Goal: Use online tool/utility

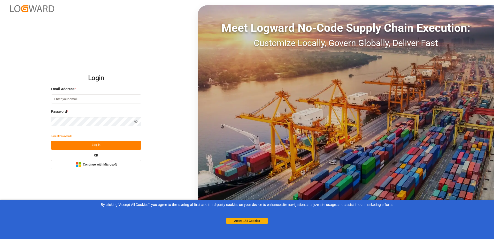
click at [72, 165] on button "Microsoft Logo Continue with Microsoft" at bounding box center [96, 164] width 90 height 9
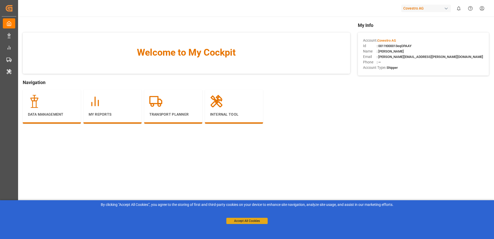
click at [234, 219] on button "Accept All Cookies" at bounding box center [246, 220] width 41 height 6
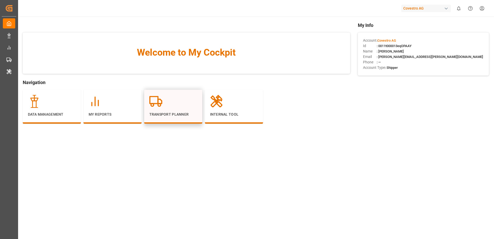
click at [182, 110] on div "Transport Planner" at bounding box center [173, 106] width 48 height 22
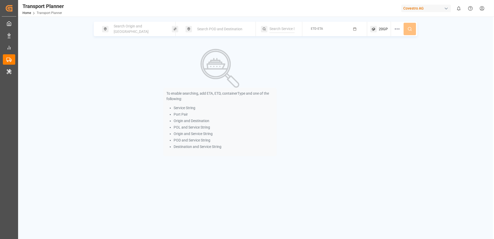
click at [128, 31] on div "Search Origin and [GEOGRAPHIC_DATA]" at bounding box center [139, 28] width 56 height 15
click at [125, 66] on input at bounding box center [134, 70] width 52 height 8
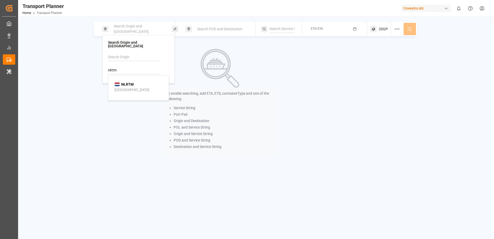
click at [124, 82] on b "NLRTM" at bounding box center [127, 84] width 12 height 4
type input "NLRTM"
click at [206, 30] on span "Search POD and Destination" at bounding box center [219, 29] width 45 height 4
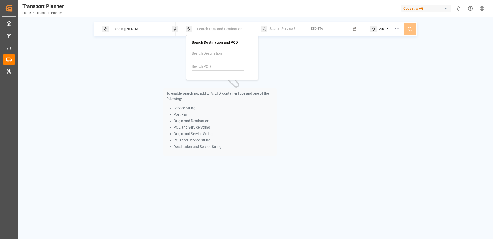
click at [207, 65] on input at bounding box center [218, 67] width 52 height 8
click at [207, 82] on b "CNSHA" at bounding box center [211, 80] width 12 height 4
type input "CNSHA"
click at [347, 58] on div "To enable searching, add ETA, ETD, containerType and one of the following: Serv…" at bounding box center [255, 102] width 323 height 119
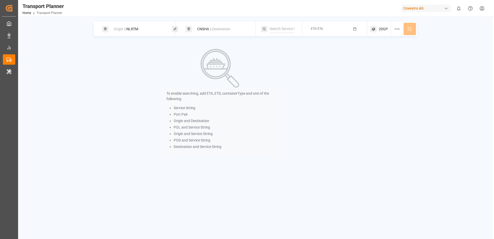
click at [323, 28] on button "ETD-ETA" at bounding box center [334, 29] width 59 height 10
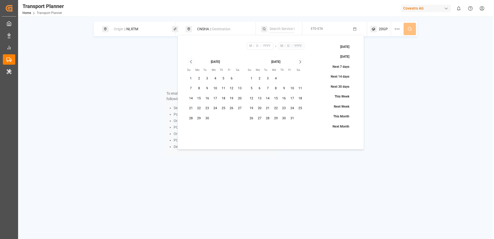
click at [190, 88] on button "7" at bounding box center [191, 88] width 8 height 8
type input "9"
type input "7"
type input "2025"
click at [301, 61] on icon "Go to next month" at bounding box center [300, 62] width 6 height 6
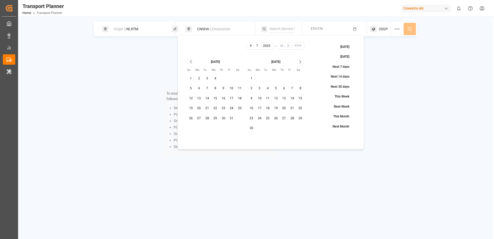
click at [301, 61] on icon "Go to next month" at bounding box center [300, 62] width 6 height 6
click at [275, 119] on button "31" at bounding box center [276, 118] width 8 height 8
type input "12"
type input "31"
type input "2025"
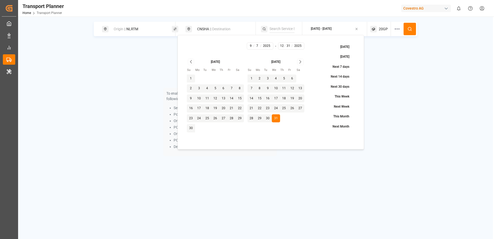
click at [407, 83] on div "To enable searching, add ETA, ETD, containerType and one of the following: Serv…" at bounding box center [255, 102] width 323 height 119
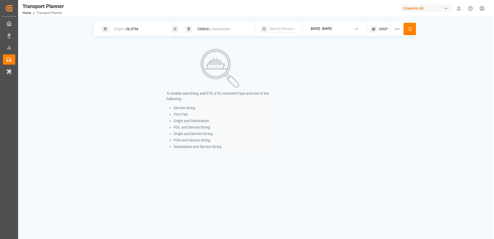
click at [409, 30] on circle at bounding box center [409, 28] width 3 height 3
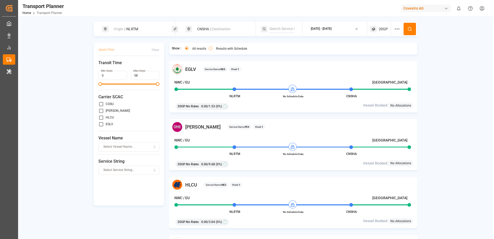
click at [382, 29] on span "20GP" at bounding box center [383, 28] width 9 height 5
click at [396, 55] on icon "button" at bounding box center [397, 54] width 4 height 4
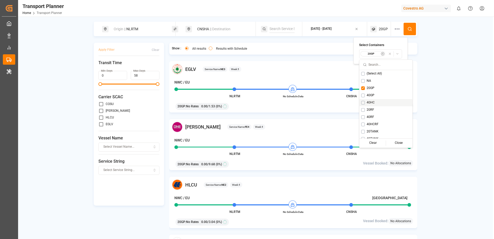
click at [437, 80] on div "Origin || NLRTM CNSHA || Destination [DATE] - [DATE] 20GP Apply Filter Clear Tr…" at bounding box center [255, 137] width 475 height 230
